Goal: Information Seeking & Learning: Learn about a topic

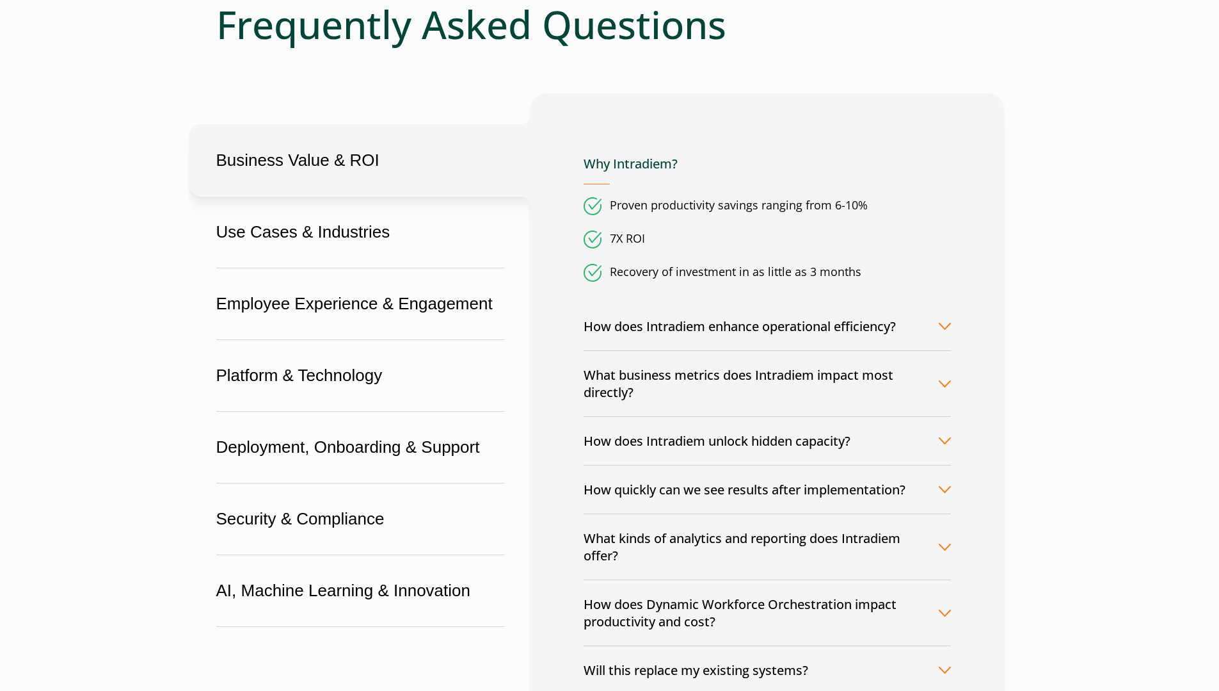
scroll to position [256, 0]
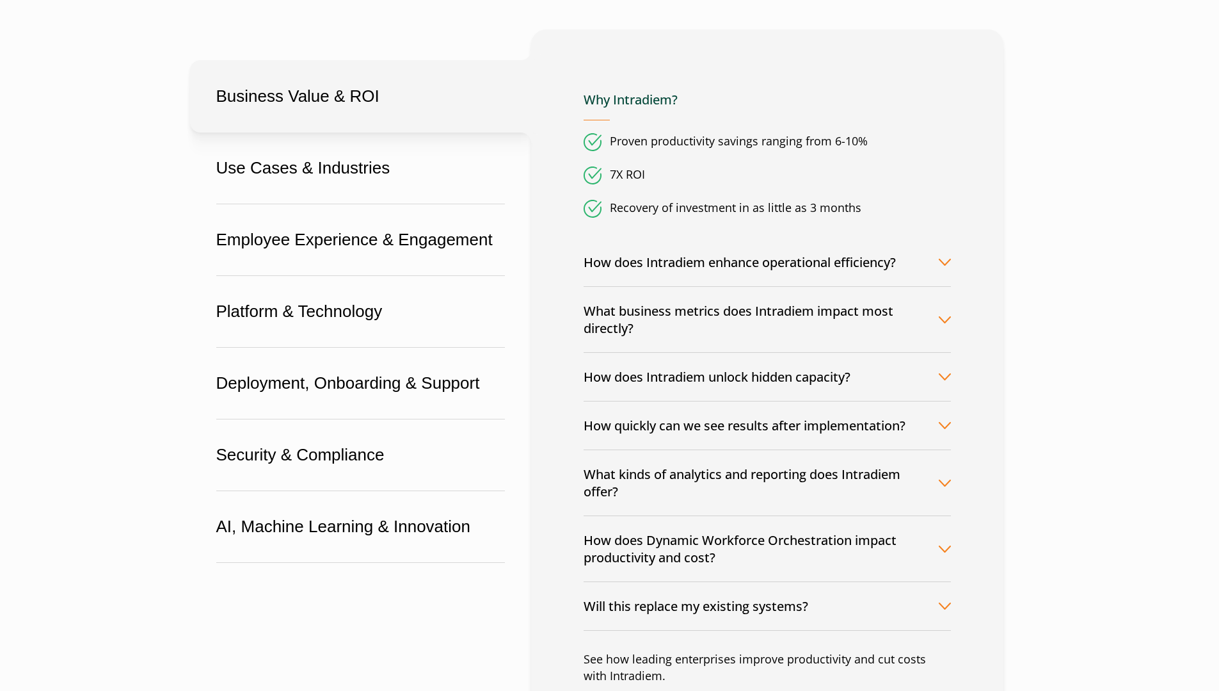
click at [639, 321] on button "What business metrics does Intradiem impact most directly?" at bounding box center [767, 319] width 367 height 65
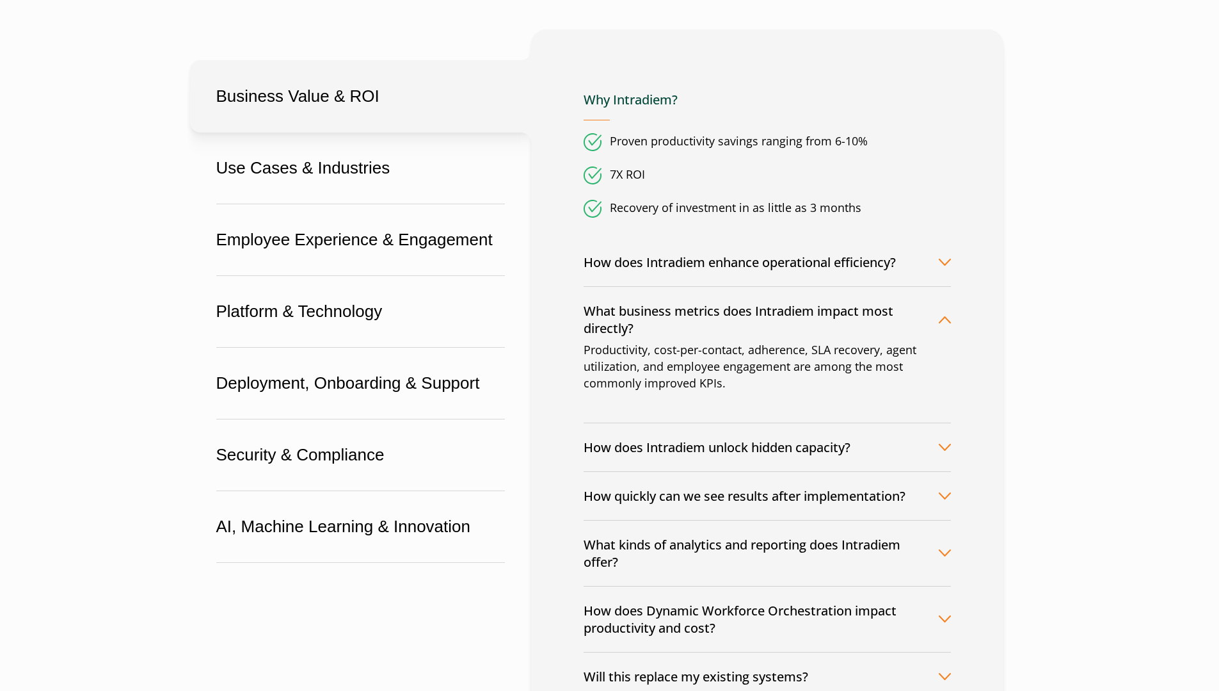
click at [639, 321] on button "What business metrics does Intradiem impact most directly?" at bounding box center [767, 319] width 367 height 65
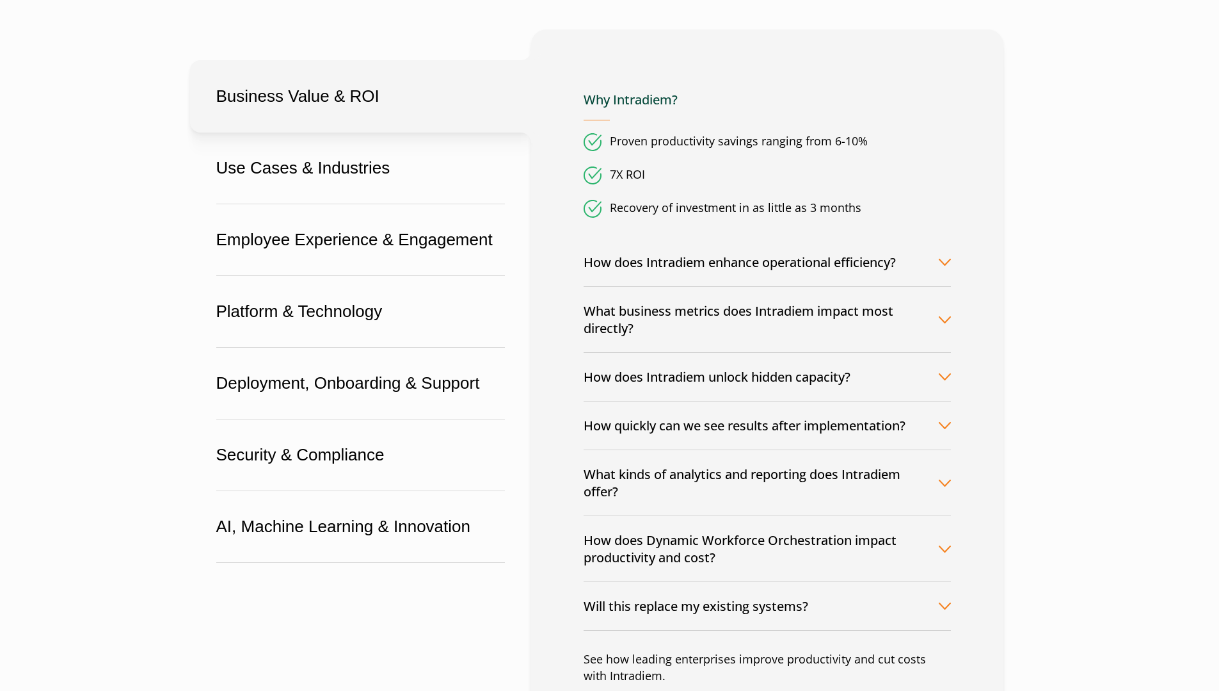
click at [644, 366] on button "How does Intradiem unlock hidden capacity?" at bounding box center [767, 377] width 367 height 48
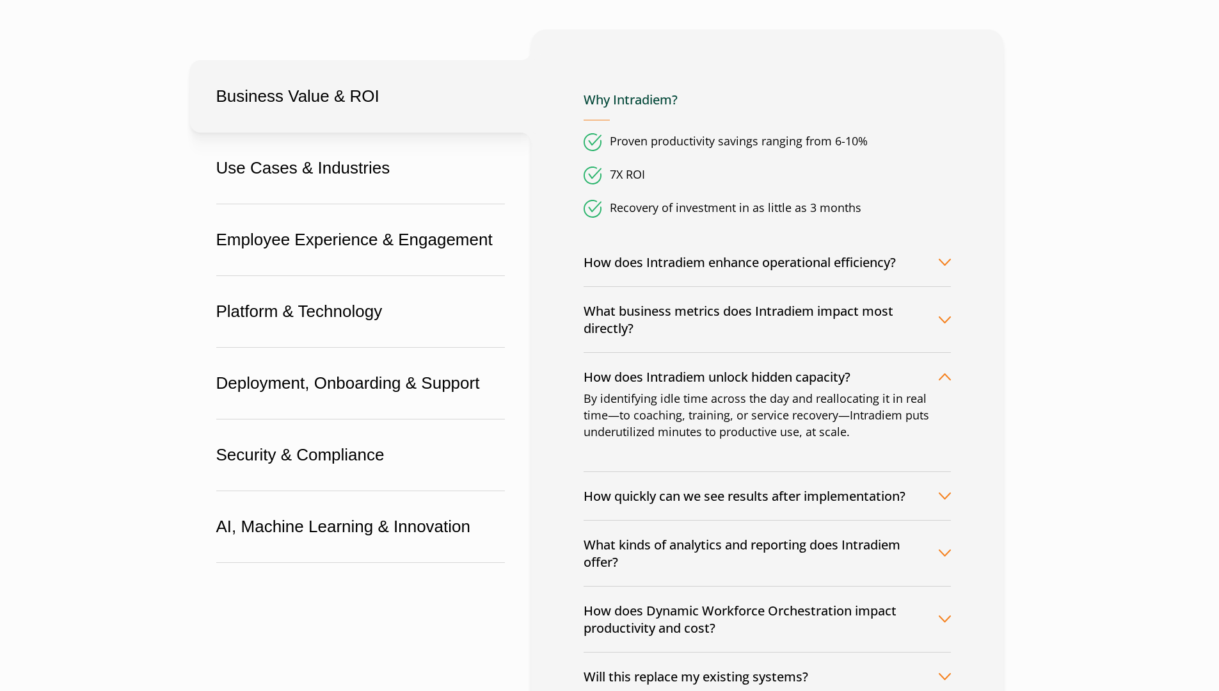
click at [644, 375] on button "How does Intradiem unlock hidden capacity?" at bounding box center [767, 377] width 367 height 48
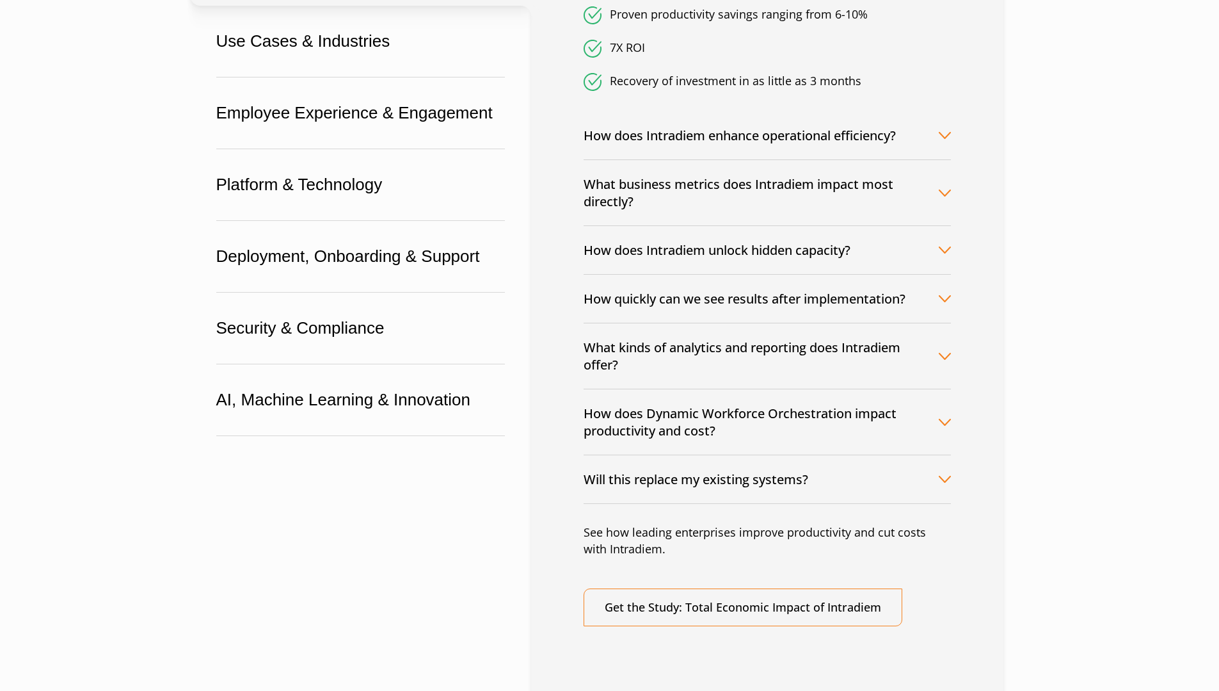
scroll to position [384, 0]
click at [613, 424] on button "How does Dynamic Workforce Orchestration impact productivity and cost?" at bounding box center [767, 420] width 367 height 65
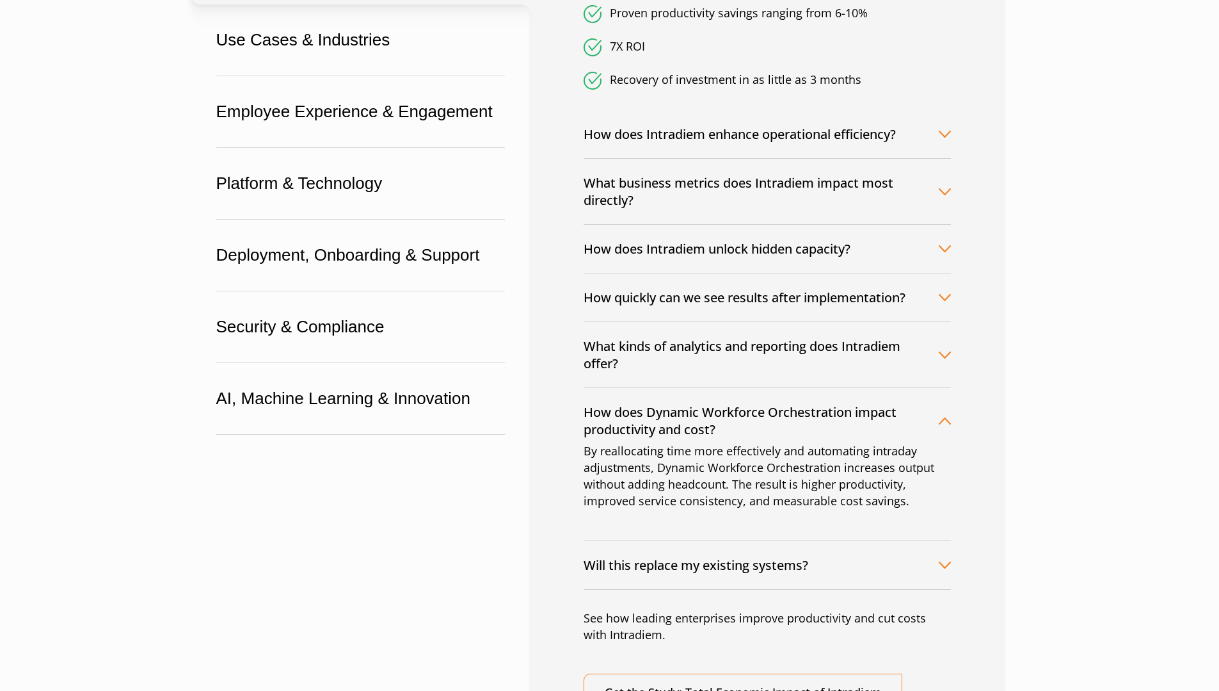
click at [613, 423] on button "How does Dynamic Workforce Orchestration impact productivity and cost?" at bounding box center [767, 420] width 367 height 65
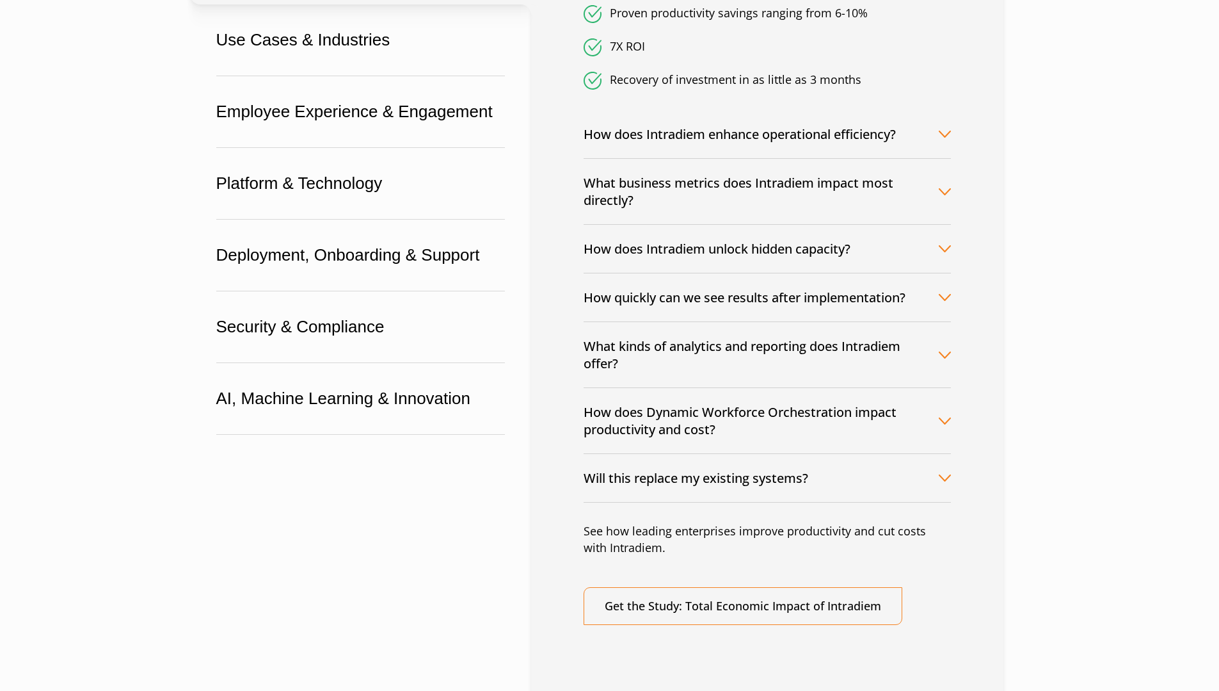
click at [620, 472] on button "Will this replace my existing systems?" at bounding box center [767, 478] width 367 height 48
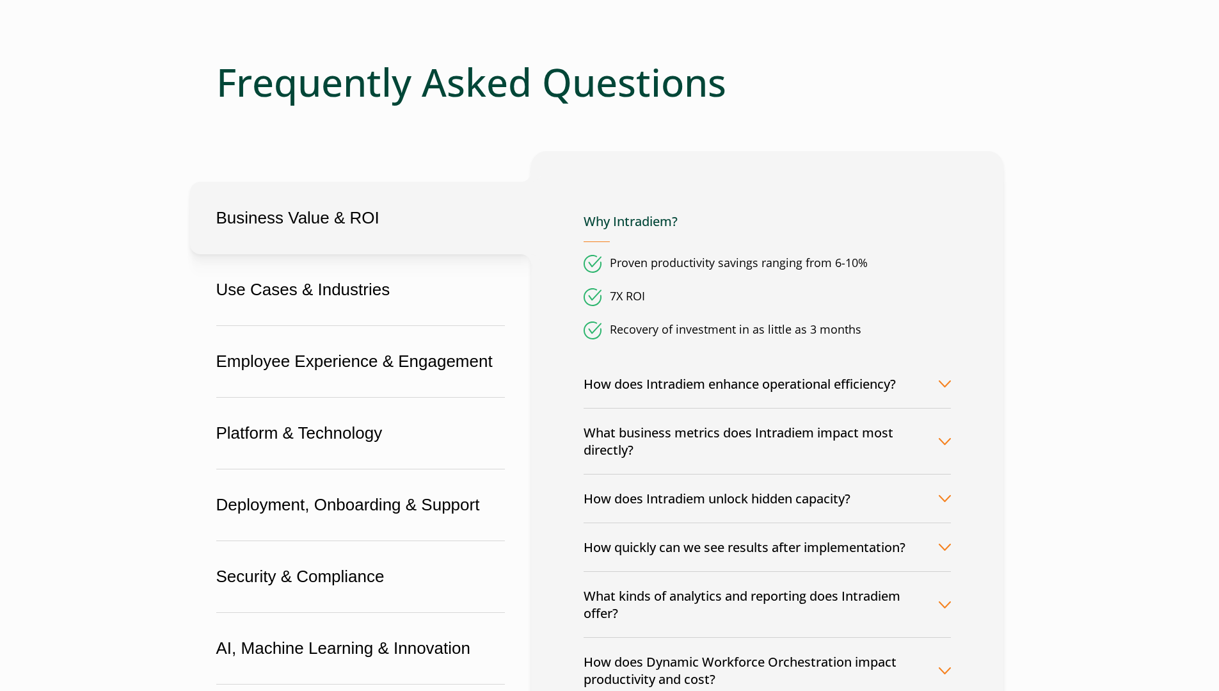
scroll to position [128, 0]
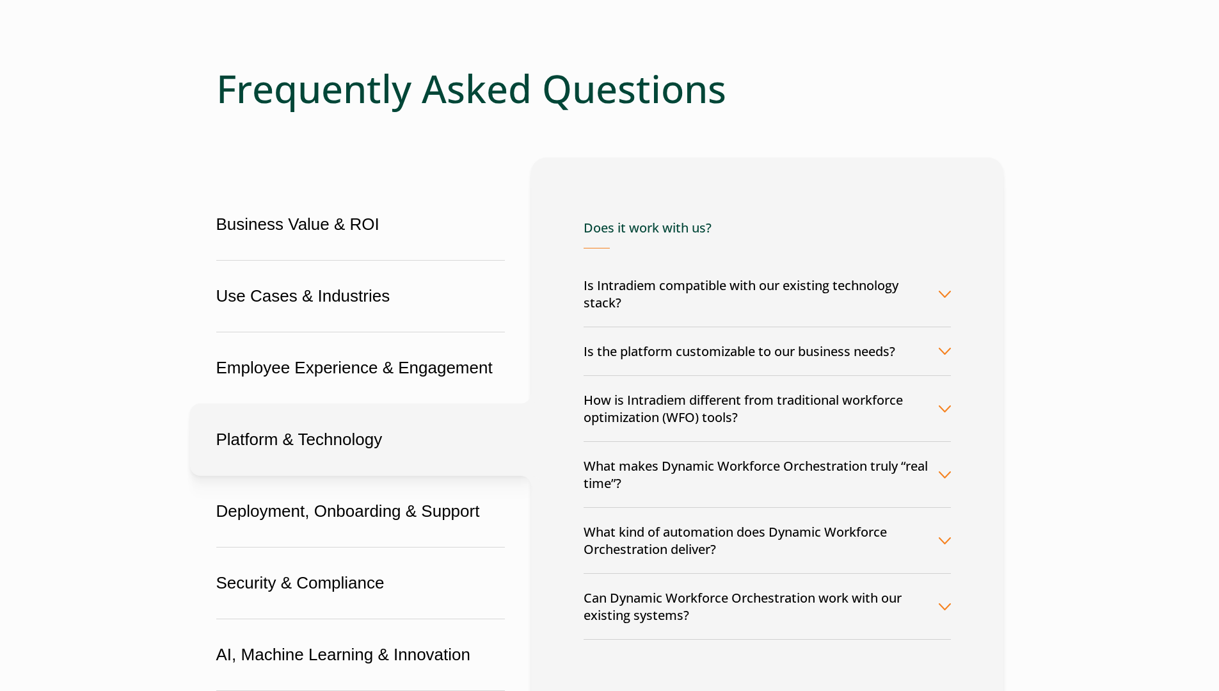
click at [736, 538] on button "What kind of automation does Dynamic Workforce Orchestration deliver?" at bounding box center [767, 540] width 367 height 65
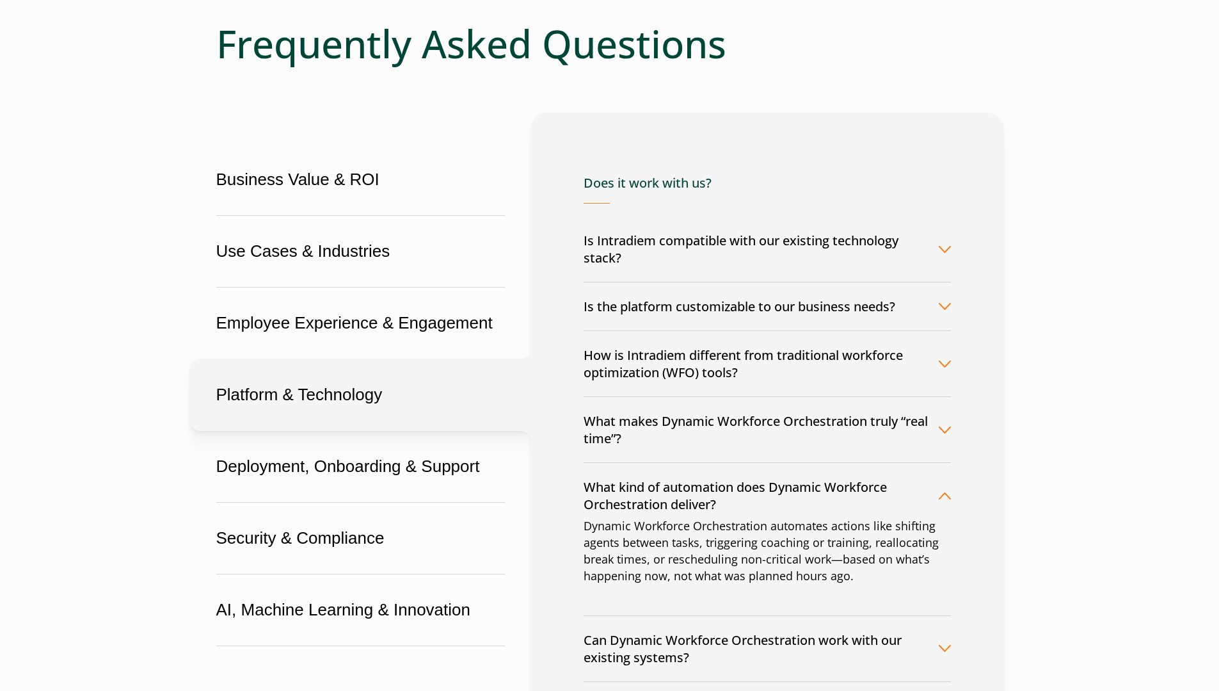
scroll to position [192, 0]
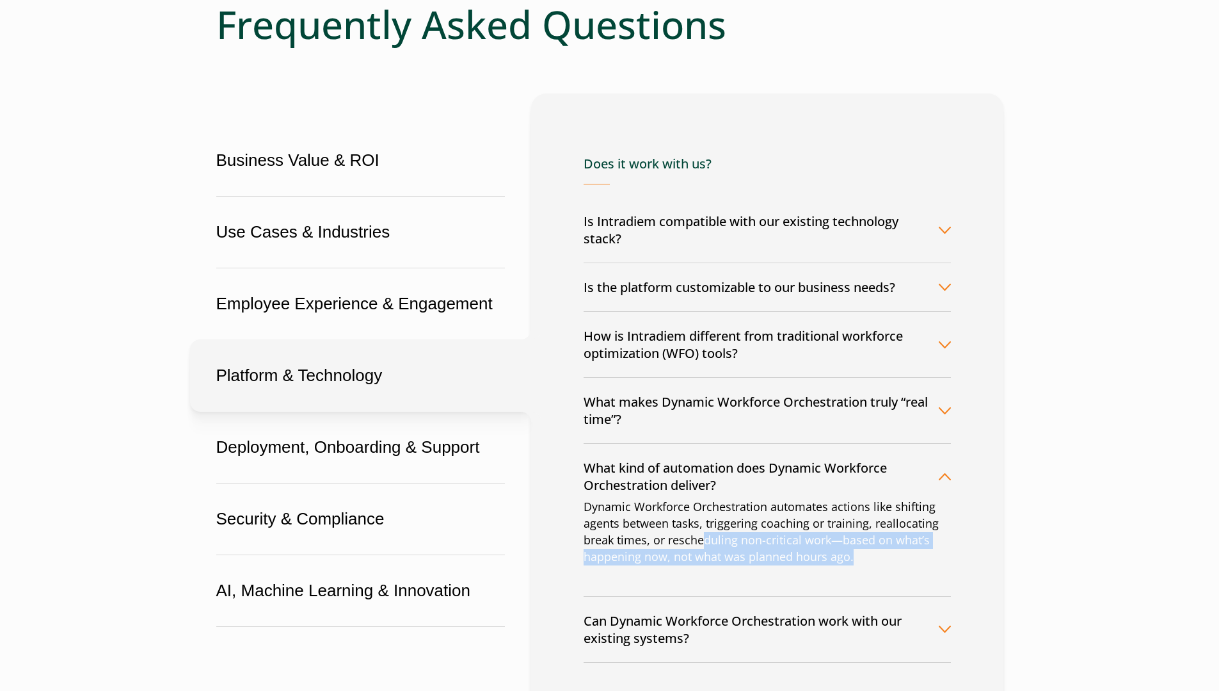
drag, startPoint x: 865, startPoint y: 558, endPoint x: 700, endPoint y: 541, distance: 165.3
click at [700, 541] on p "Dynamic Workforce Orchestration automates actions like shifting agents between …" at bounding box center [767, 532] width 367 height 67
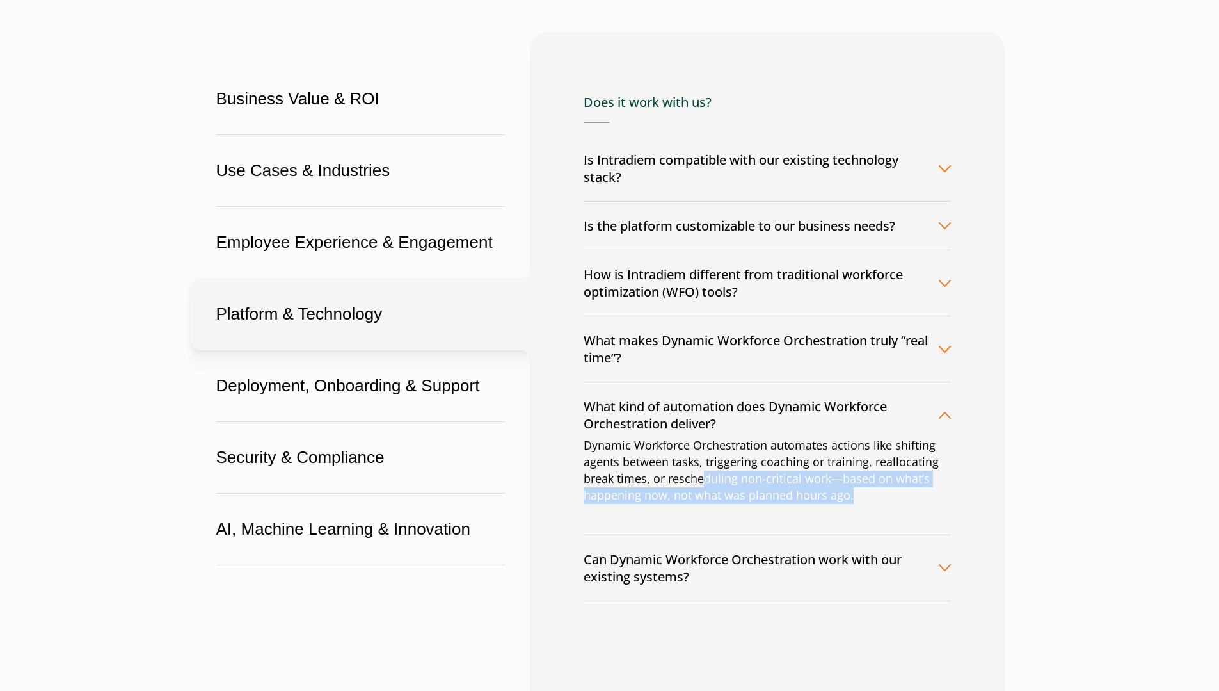
scroll to position [256, 0]
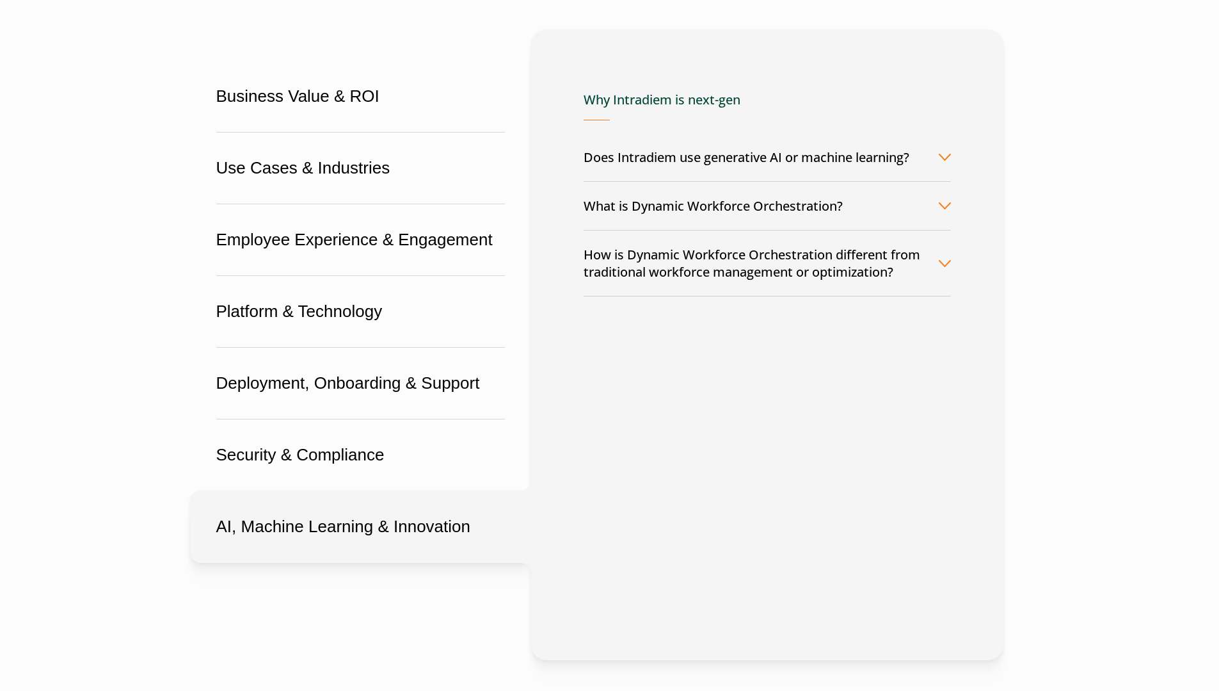
click at [719, 192] on button "What is Dynamic Workforce Orchestration?" at bounding box center [767, 206] width 367 height 48
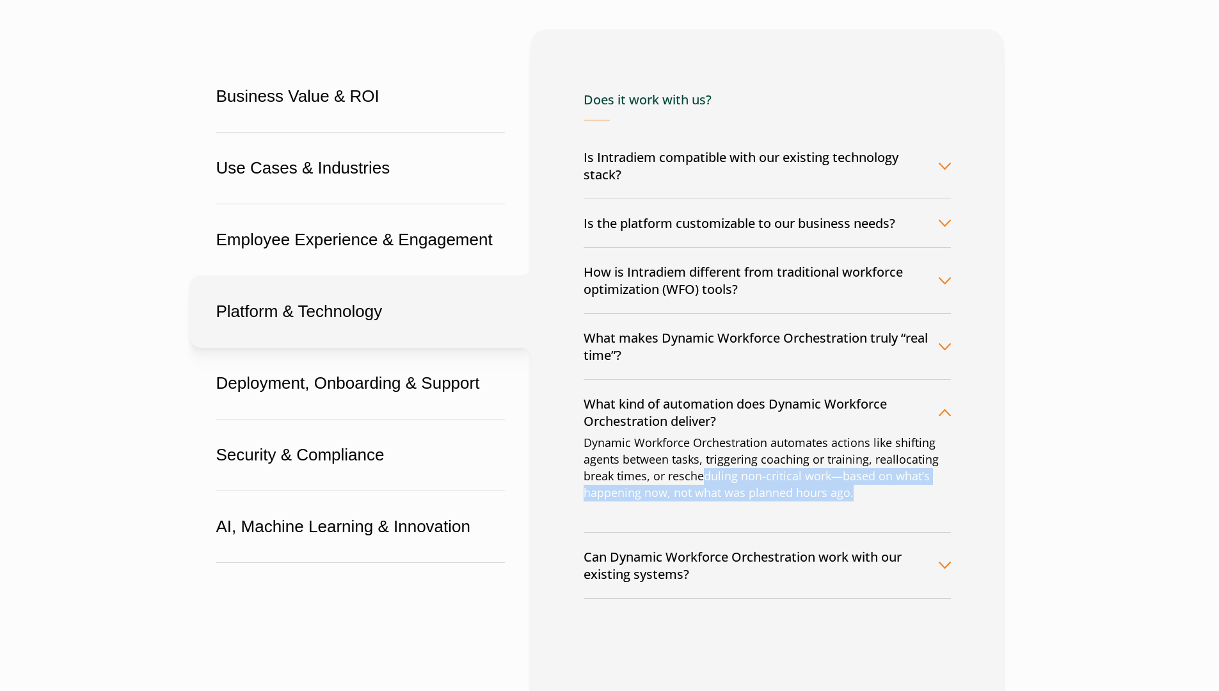
click at [679, 273] on button "How is Intradiem different from traditional workforce optimization (WFO) tools?" at bounding box center [767, 280] width 367 height 65
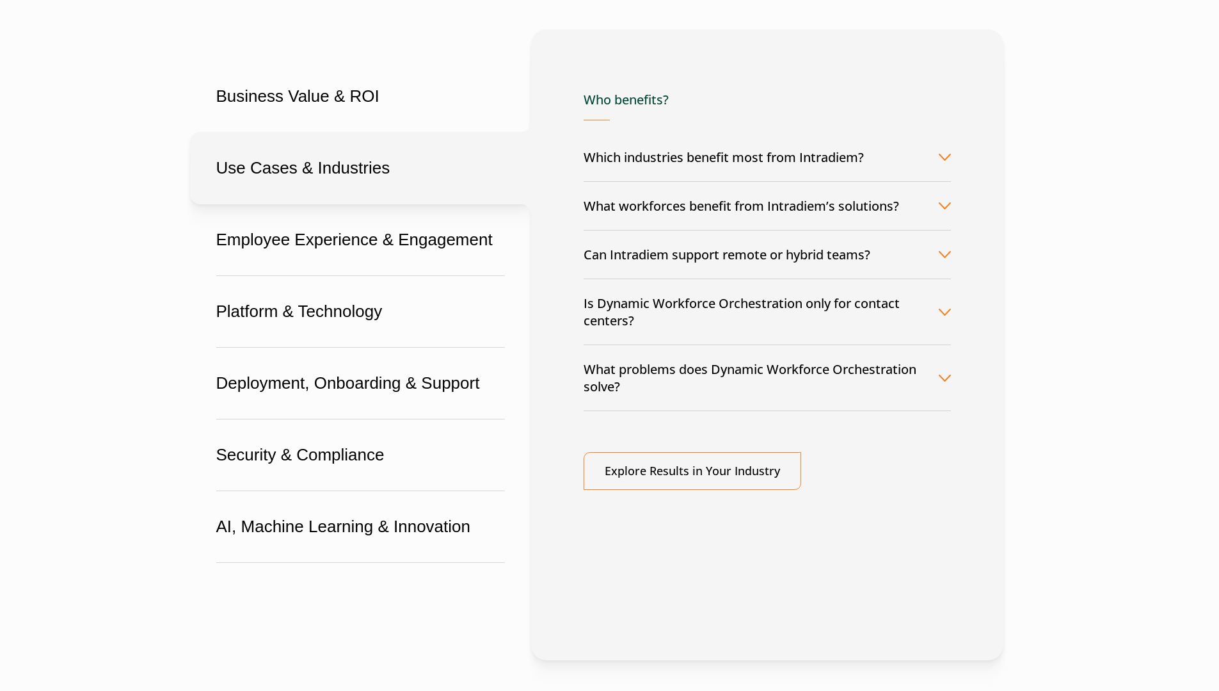
click at [700, 307] on button "Is Dynamic Workforce Orchestration only for contact centers?" at bounding box center [767, 311] width 367 height 65
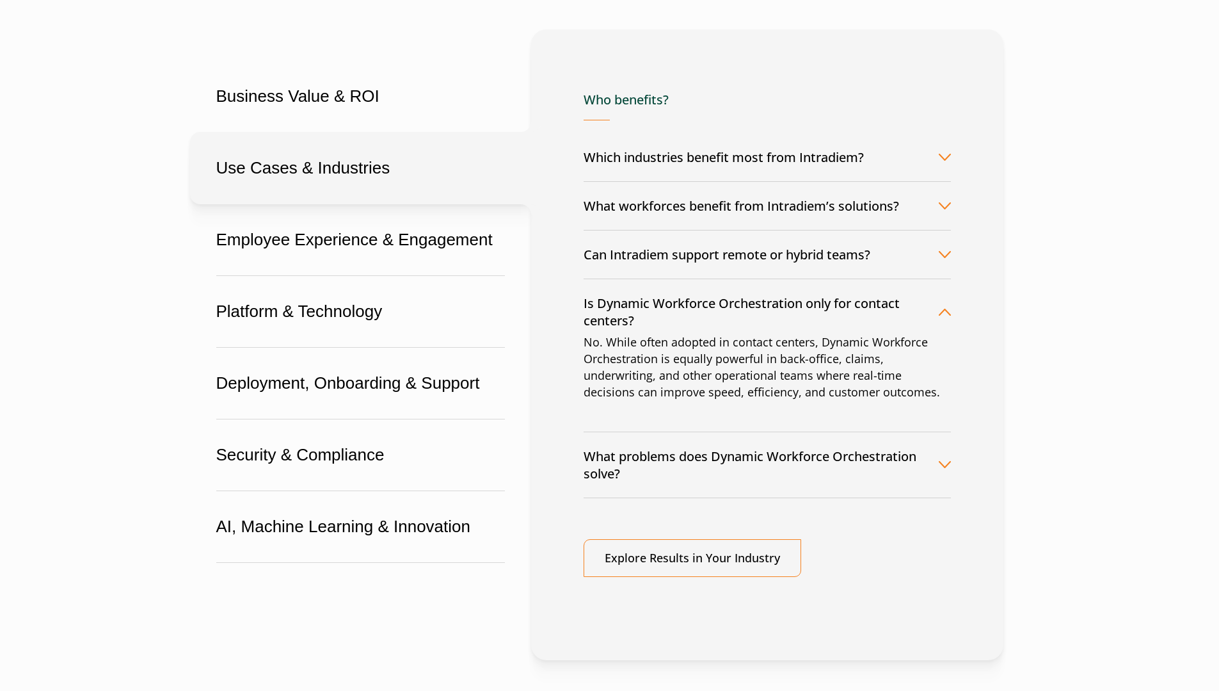
click at [684, 453] on button "What problems does Dynamic Workforce Orchestration solve?" at bounding box center [767, 464] width 367 height 65
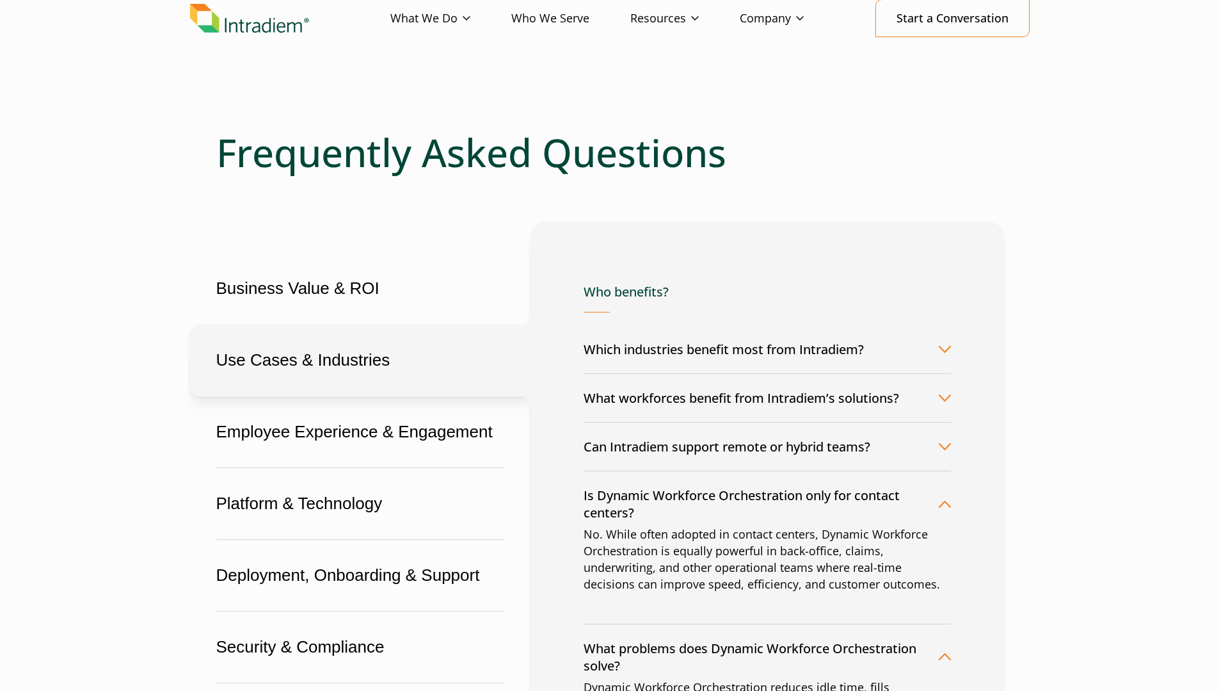
scroll to position [0, 0]
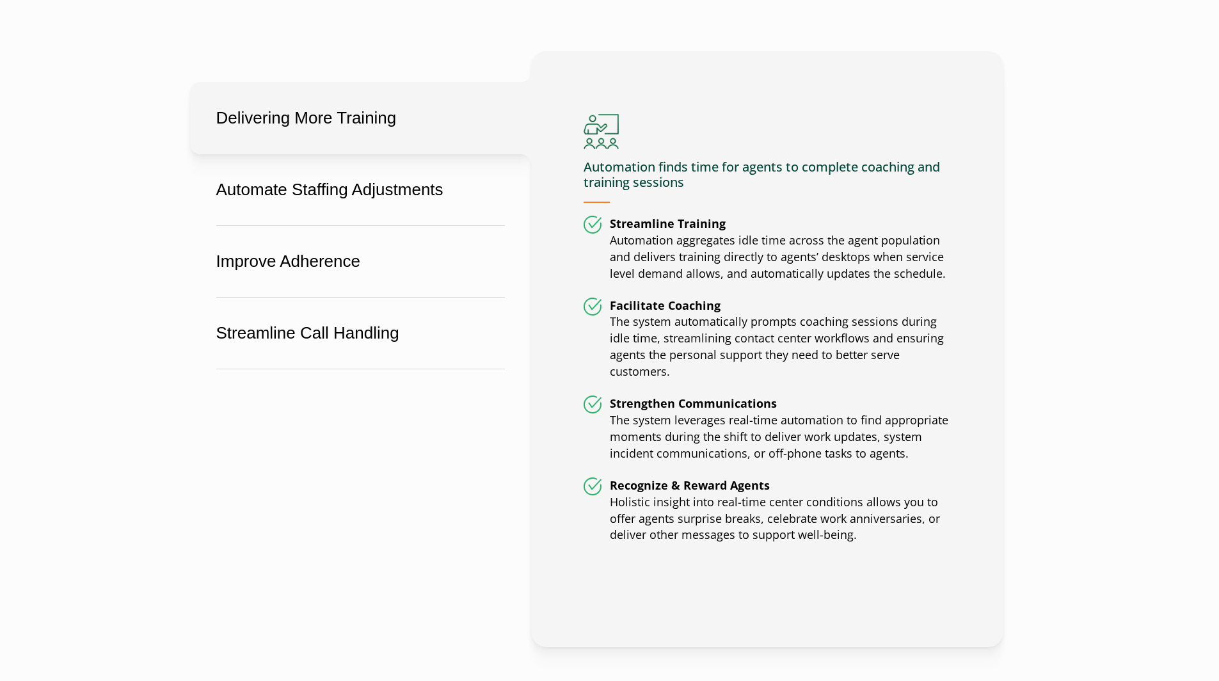
scroll to position [790, 5]
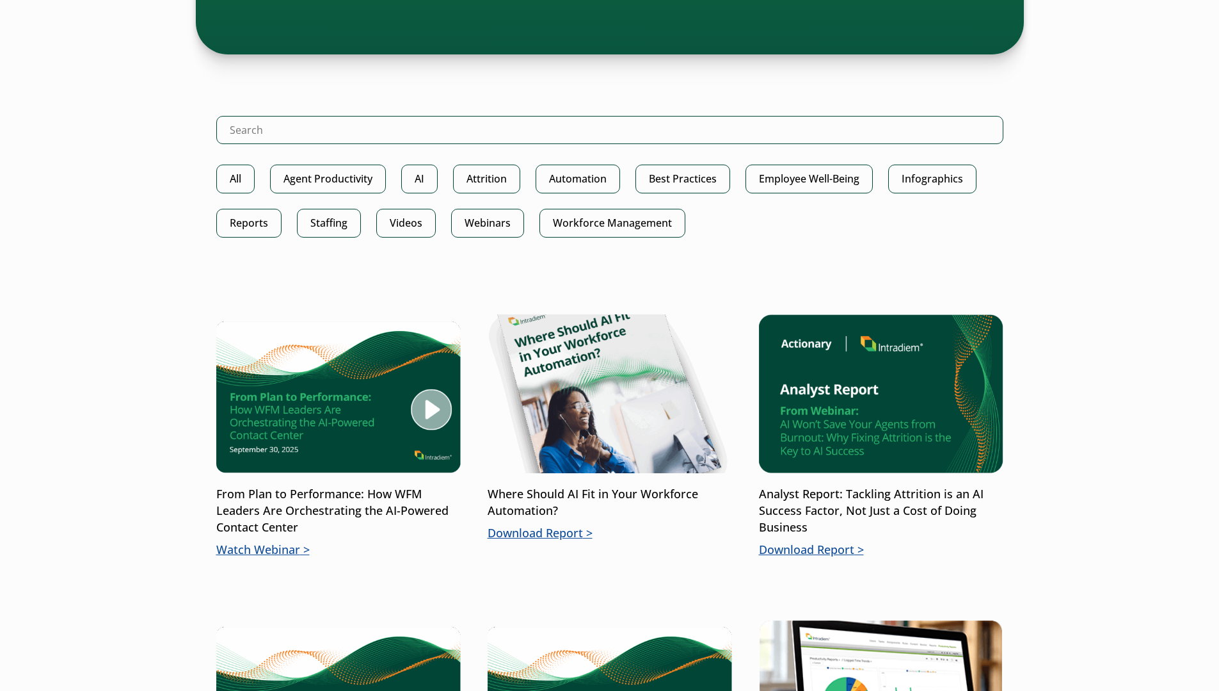
scroll to position [640, 0]
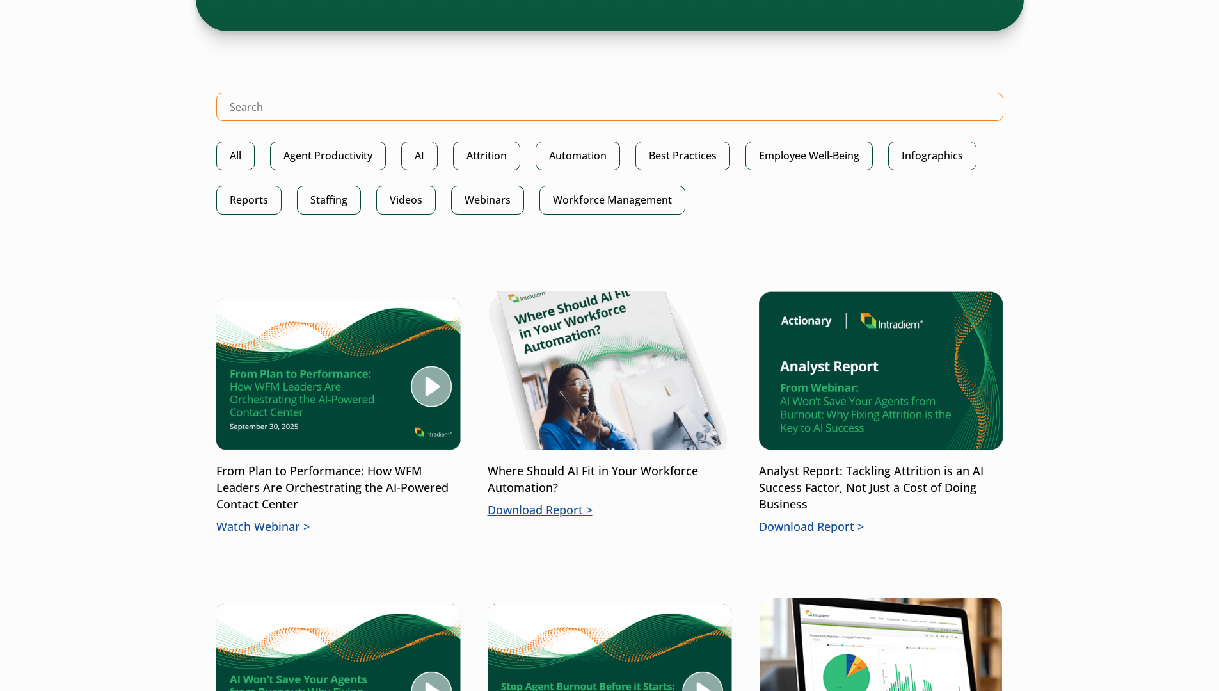
click at [268, 106] on input "Search Intradiem" at bounding box center [609, 107] width 787 height 28
type input "system issue"
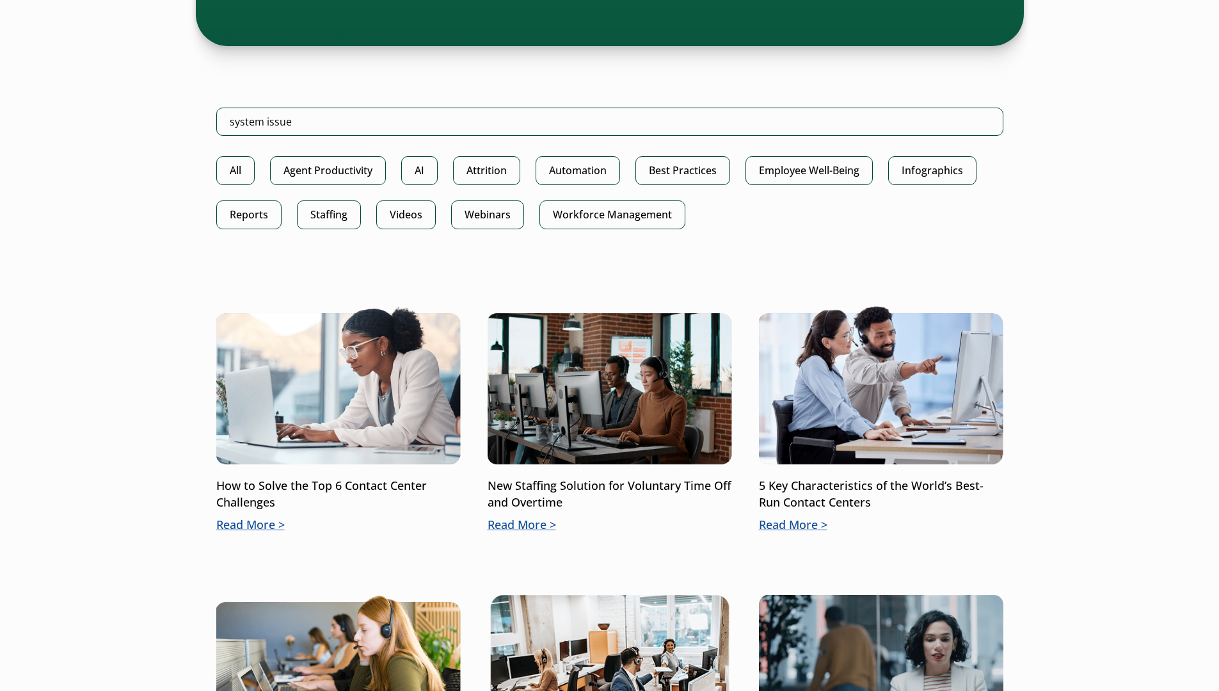
scroll to position [768, 0]
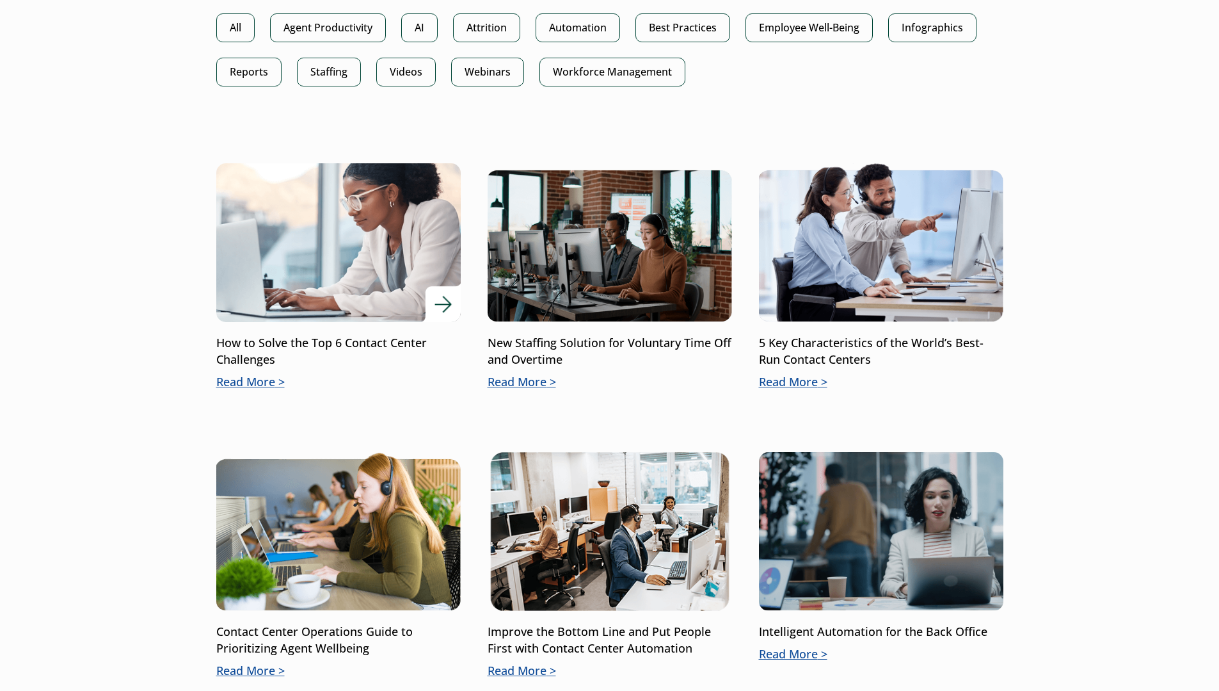
click at [260, 387] on p "Read More" at bounding box center [338, 382] width 244 height 17
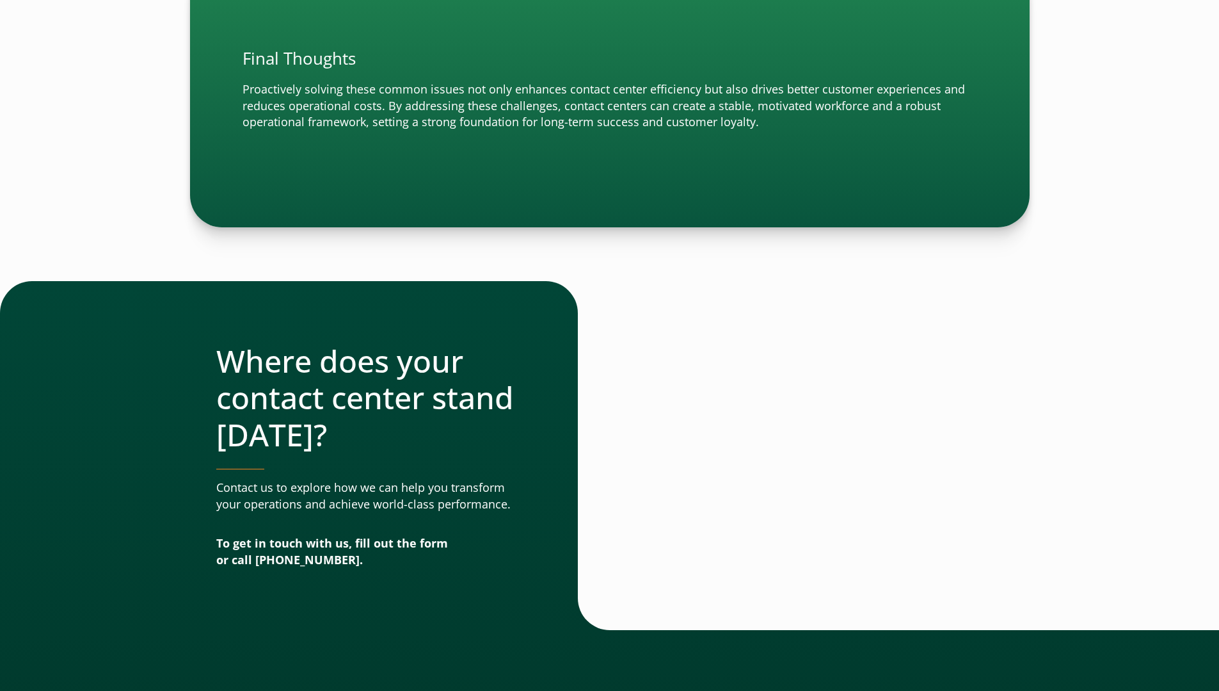
scroll to position [2368, 0]
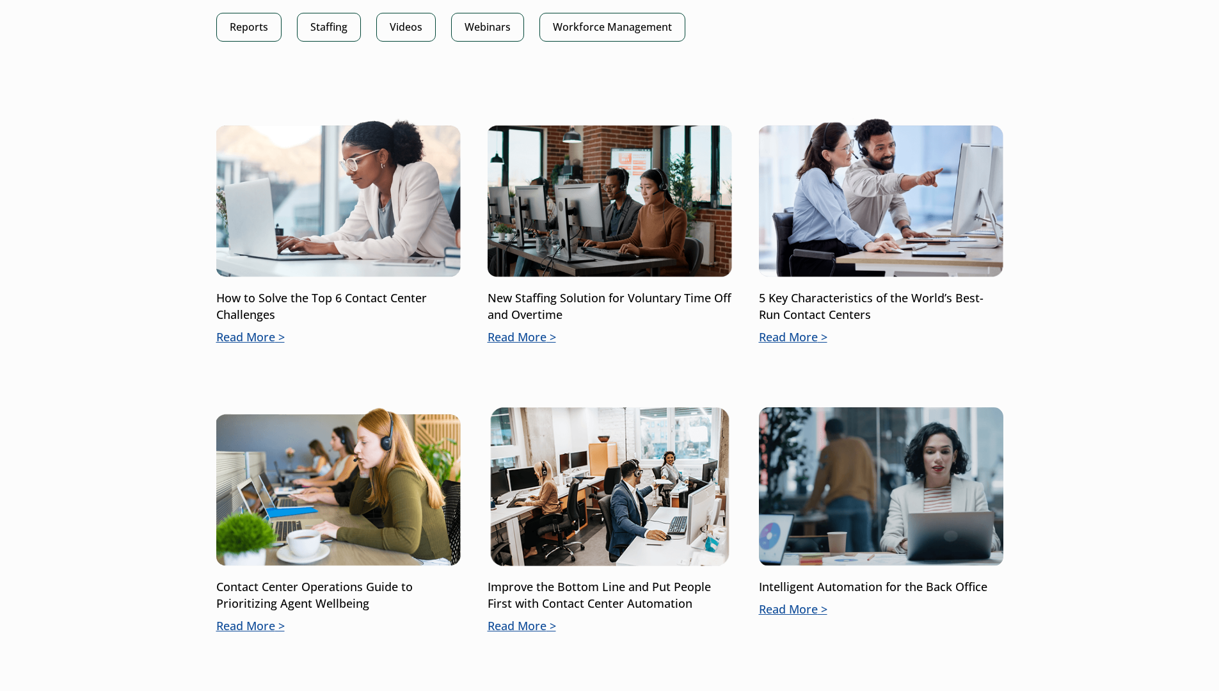
scroll to position [1024, 0]
